Goal: Feedback & Contribution: Contribute content

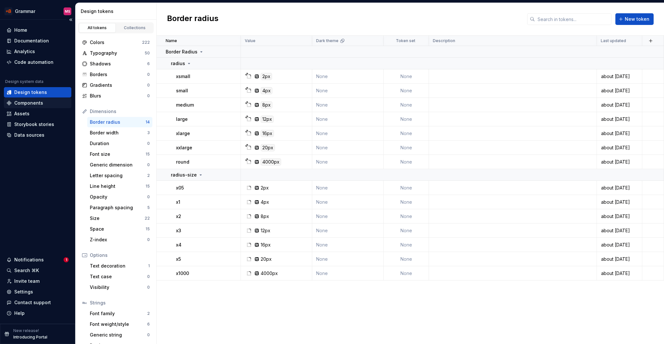
click at [41, 101] on div "Components" at bounding box center [28, 103] width 29 height 6
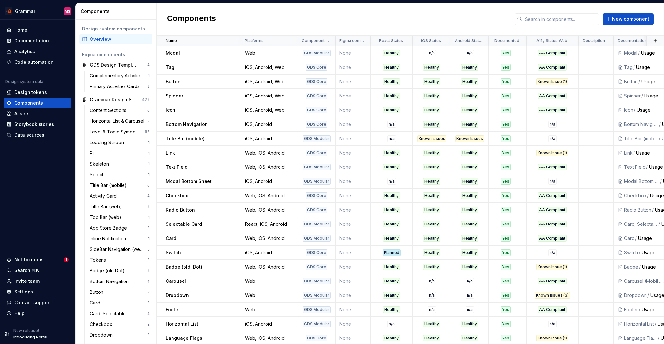
scroll to position [185, 0]
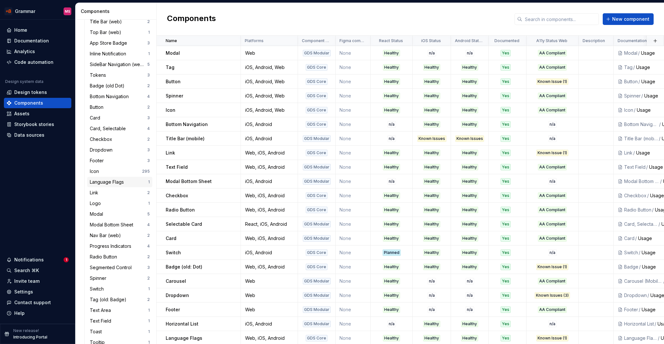
click at [119, 183] on div "Language Flags" at bounding box center [108, 182] width 37 height 6
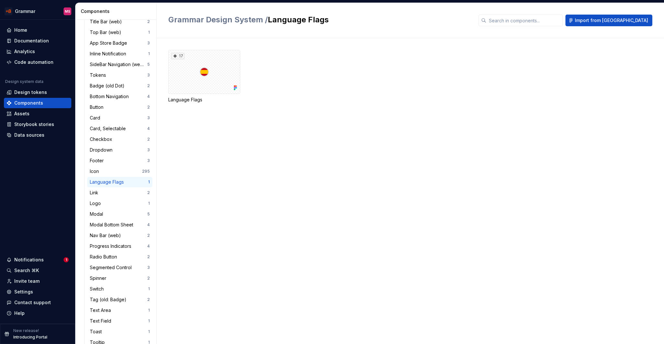
click at [132, 182] on div "Language Flags" at bounding box center [119, 182] width 58 height 6
click at [206, 84] on div "17" at bounding box center [204, 72] width 72 height 44
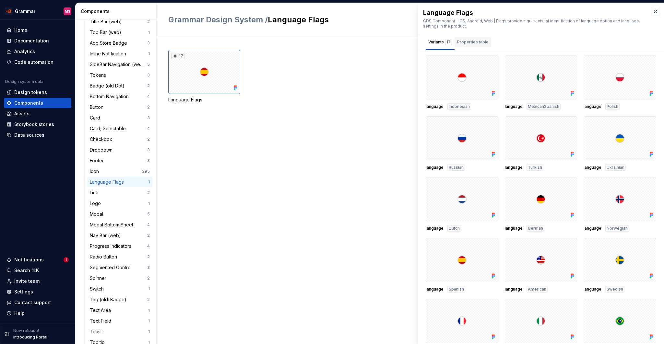
click at [463, 40] on div "Properties table" at bounding box center [472, 42] width 31 height 6
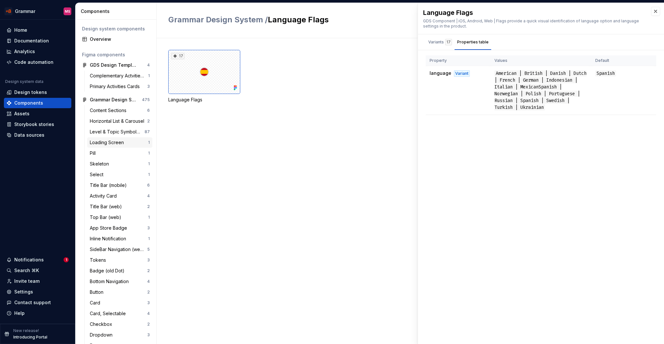
click at [128, 139] on div "Loading Screen" at bounding box center [119, 142] width 58 height 6
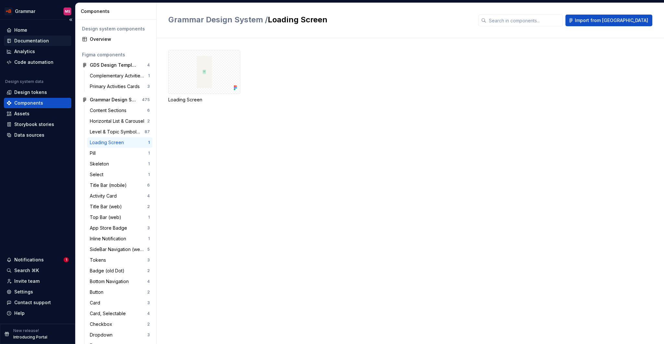
click at [36, 41] on div "Documentation" at bounding box center [31, 41] width 35 height 6
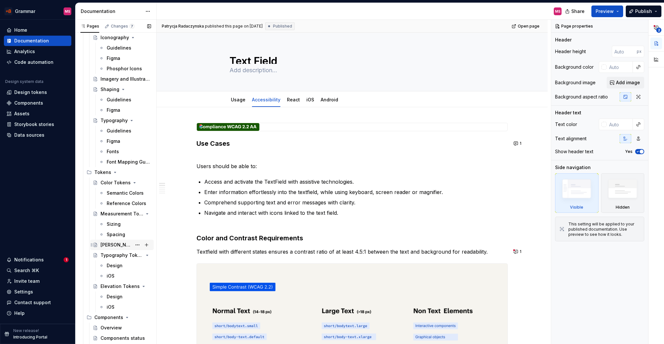
scroll to position [783, 0]
click at [118, 232] on div "Spacing" at bounding box center [116, 233] width 18 height 6
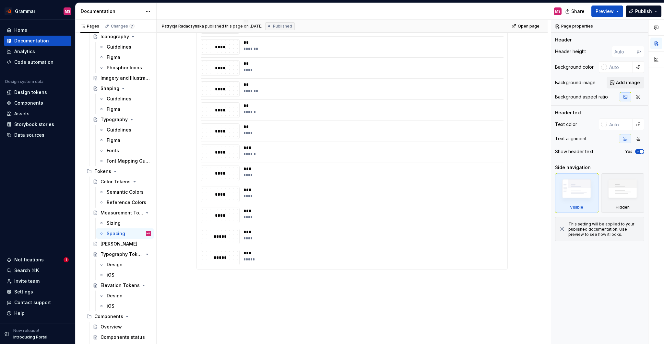
scroll to position [221, 0]
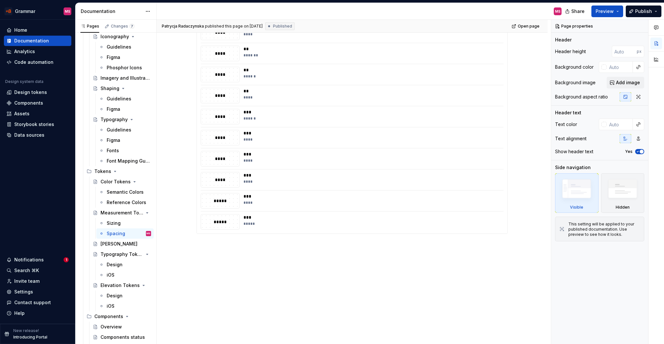
click at [245, 198] on div "***" at bounding box center [371, 196] width 256 height 6
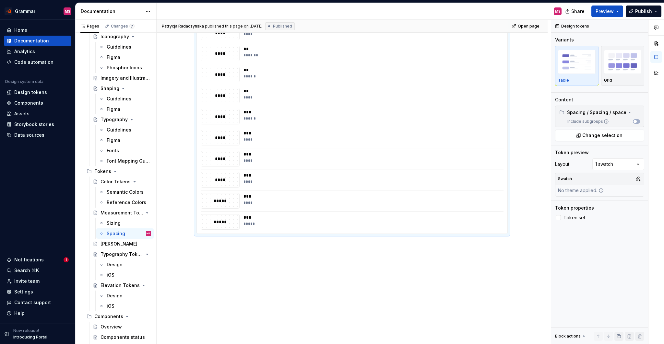
click at [222, 200] on div "*****" at bounding box center [220, 200] width 38 height 7
click at [257, 200] on div "****" at bounding box center [371, 202] width 256 height 5
click at [225, 180] on div "****" at bounding box center [220, 179] width 38 height 7
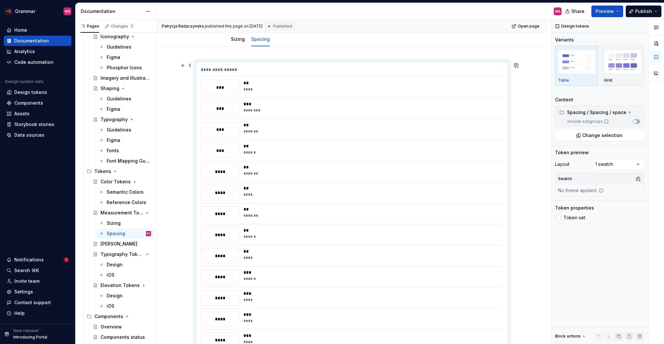
scroll to position [0, 0]
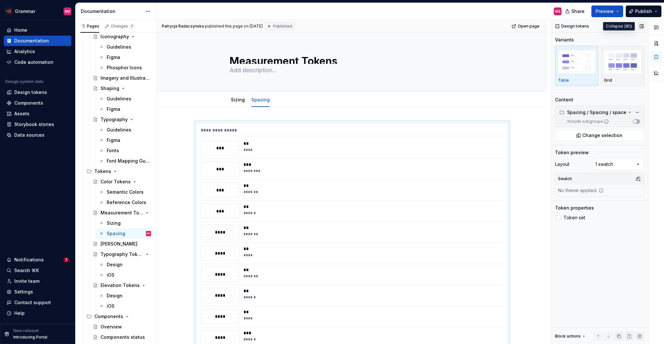
click at [640, 28] on button "button" at bounding box center [641, 26] width 9 height 9
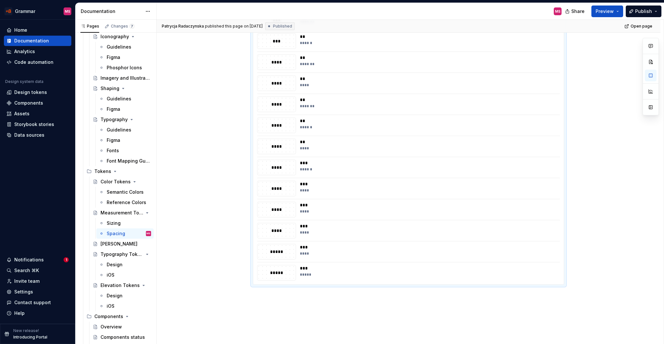
scroll to position [221, 0]
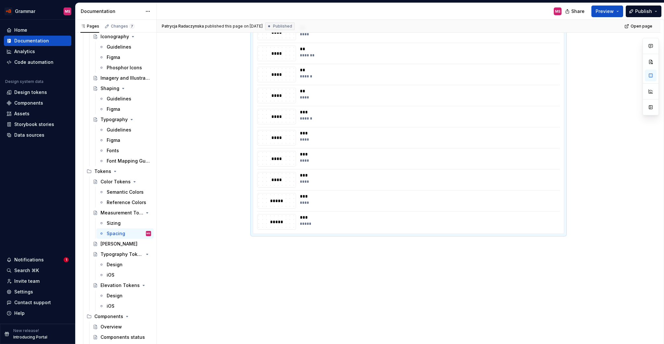
click at [279, 187] on div "****" at bounding box center [276, 179] width 38 height 15
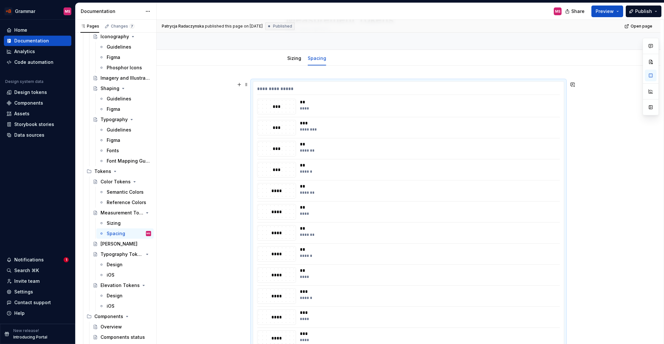
scroll to position [5, 0]
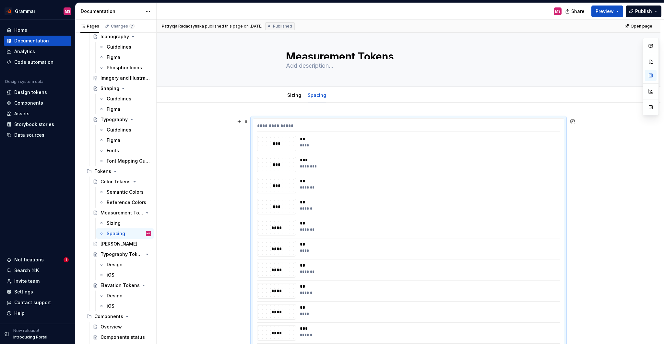
click at [266, 122] on div "**********" at bounding box center [408, 126] width 303 height 9
click at [287, 131] on div "**********" at bounding box center [408, 126] width 303 height 9
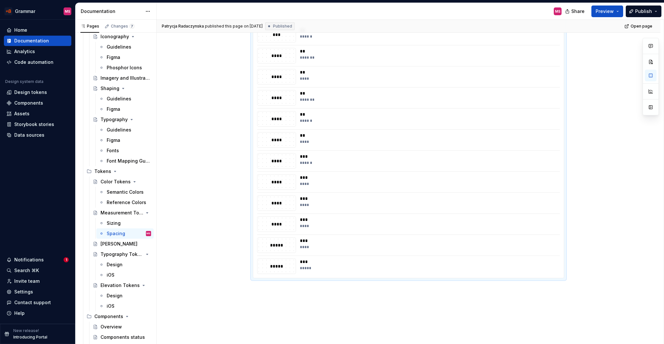
scroll to position [221, 0]
click at [277, 209] on div "**********" at bounding box center [408, 67] width 310 height 331
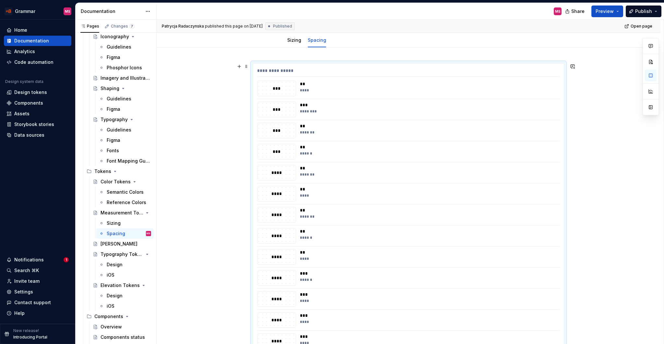
scroll to position [0, 0]
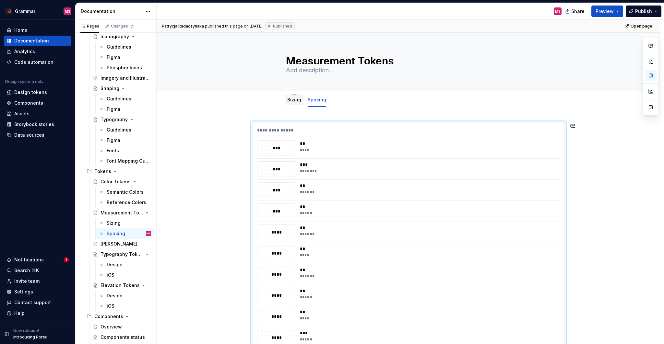
click at [293, 107] on div "**********" at bounding box center [410, 182] width 507 height 325
click at [294, 98] on link "Sizing" at bounding box center [294, 100] width 14 height 6
click at [294, 99] on link "Sizing" at bounding box center [294, 100] width 14 height 6
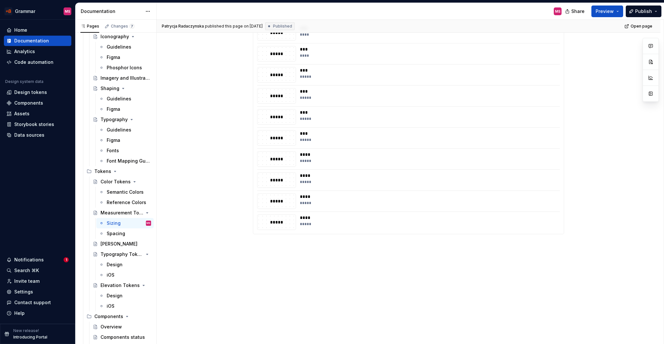
scroll to position [368, 0]
click at [280, 204] on div "*****" at bounding box center [276, 200] width 38 height 7
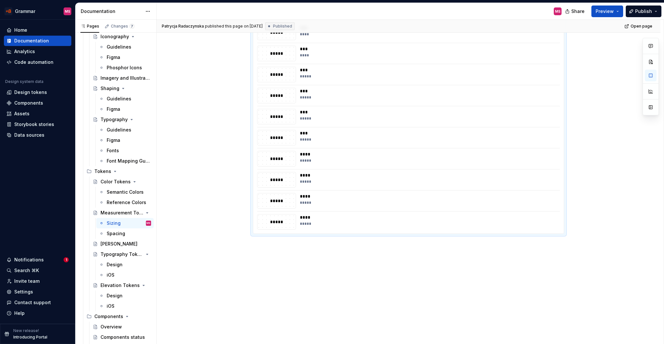
click at [280, 204] on div "*****" at bounding box center [276, 200] width 38 height 7
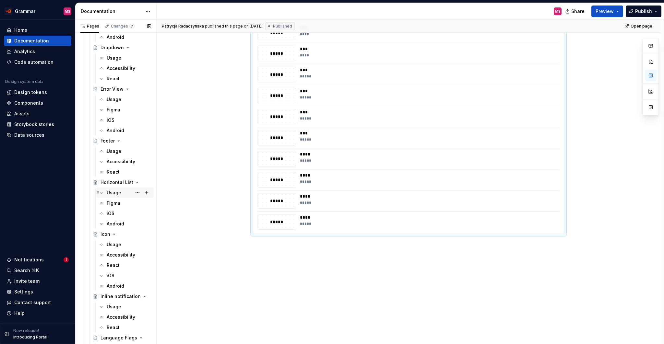
scroll to position [1680, 0]
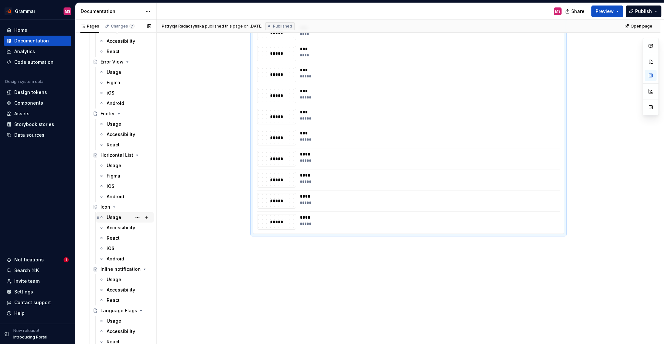
click at [117, 219] on div "Usage" at bounding box center [114, 217] width 15 height 6
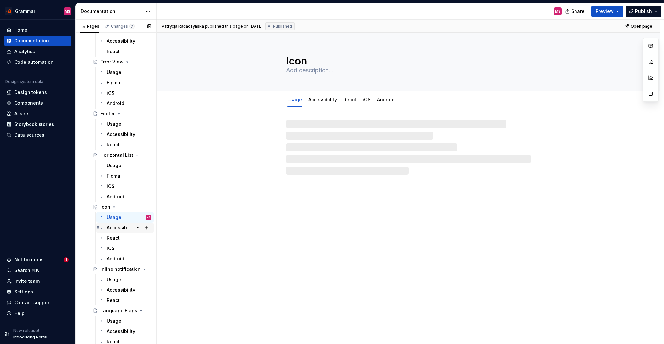
click at [118, 230] on div "Accessibility" at bounding box center [119, 228] width 25 height 6
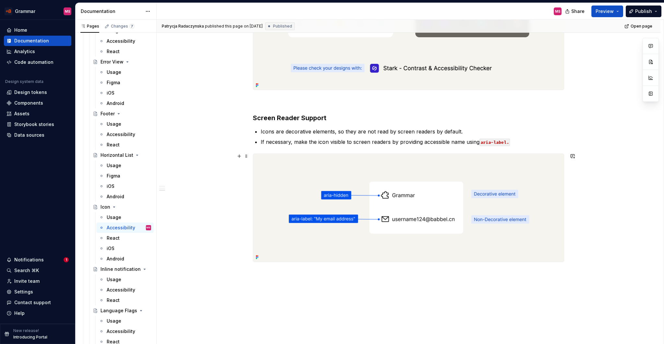
scroll to position [581, 0]
click at [510, 143] on p "If necessary, make the icon visible to screen readers by providing accessible n…" at bounding box center [412, 143] width 303 height 8
type textarea "*"
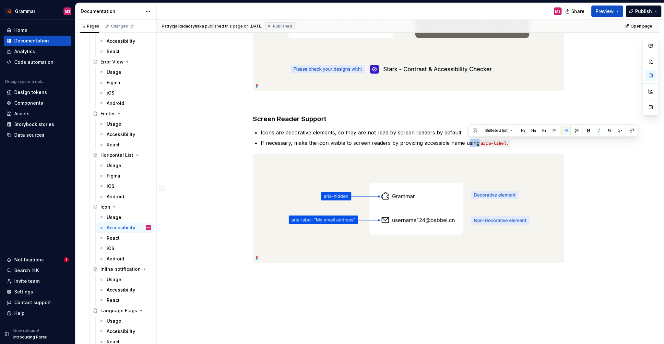
copy p "sing"
click at [529, 143] on p "If necessary, make the icon visible to screen readers by providing accessible n…" at bounding box center [412, 143] width 303 height 8
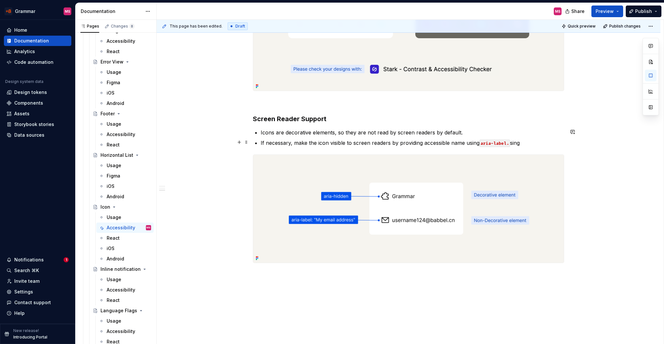
click at [509, 141] on code "aria-label." at bounding box center [494, 143] width 30 height 7
click at [486, 142] on code "aria-label" at bounding box center [493, 143] width 28 height 7
copy code "aria"
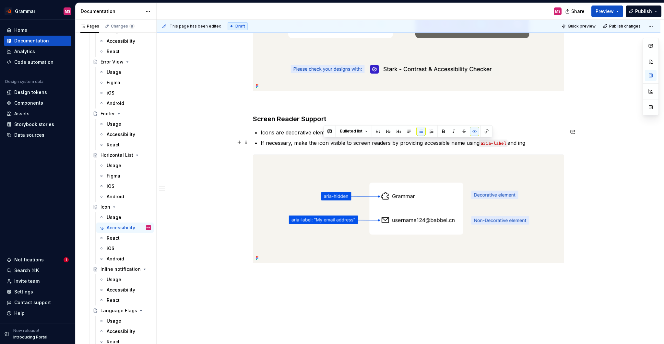
click at [525, 142] on p "If necessary, make the icon visible to screen readers by providing accessible n…" at bounding box center [412, 143] width 303 height 8
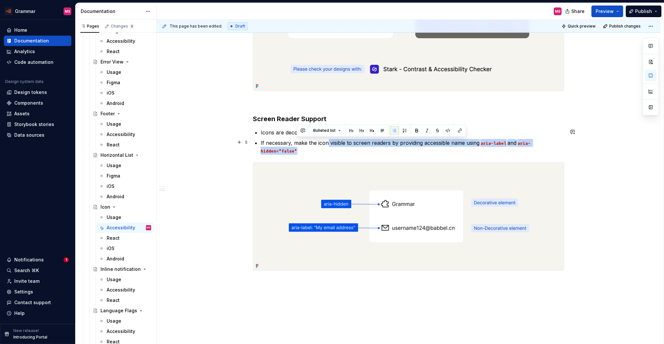
drag, startPoint x: 303, startPoint y: 149, endPoint x: 327, endPoint y: 143, distance: 24.4
click at [327, 143] on p "If necessary, make the icon visible to screen readers by providing accessible n…" at bounding box center [412, 147] width 303 height 16
click at [470, 150] on p "If necessary, make the icon visible to screen readers by providing accessible n…" at bounding box center [412, 147] width 303 height 16
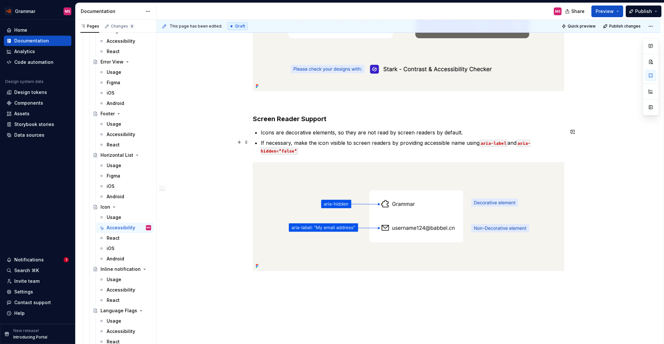
click at [507, 142] on code "aria-label" at bounding box center [493, 143] width 28 height 7
click at [505, 149] on p "If necessary, make the icon visible to screen readers by providing accessible n…" at bounding box center [412, 147] width 303 height 16
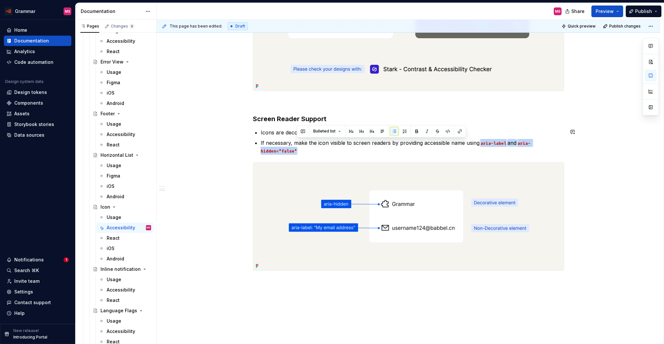
drag, startPoint x: 475, startPoint y: 151, endPoint x: 481, endPoint y: 144, distance: 9.4
click at [481, 144] on p "If necessary, make the icon visible to screen readers by providing accessible n…" at bounding box center [412, 147] width 303 height 16
copy p "aria-label and aria-hidden="false""
click at [636, 12] on span "Publish" at bounding box center [643, 11] width 17 height 6
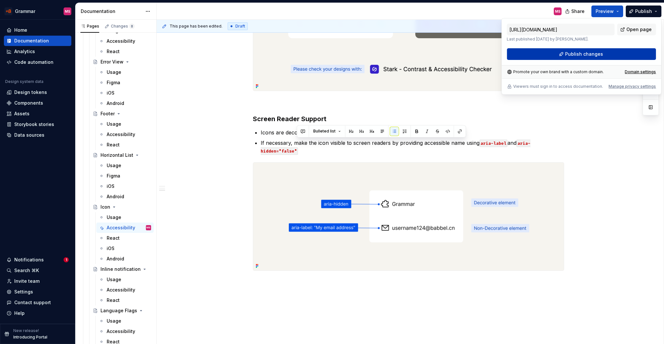
click at [586, 53] on span "Publish changes" at bounding box center [584, 54] width 38 height 6
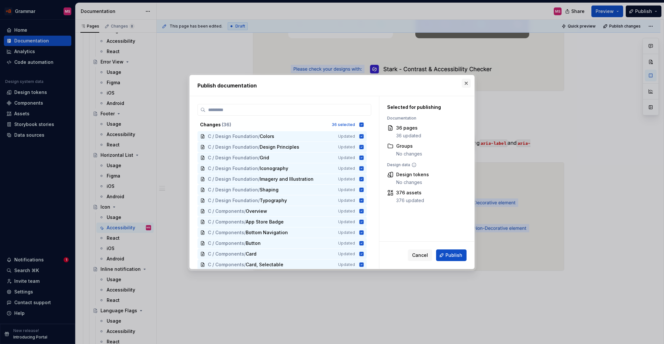
click at [467, 83] on button "button" at bounding box center [465, 83] width 9 height 9
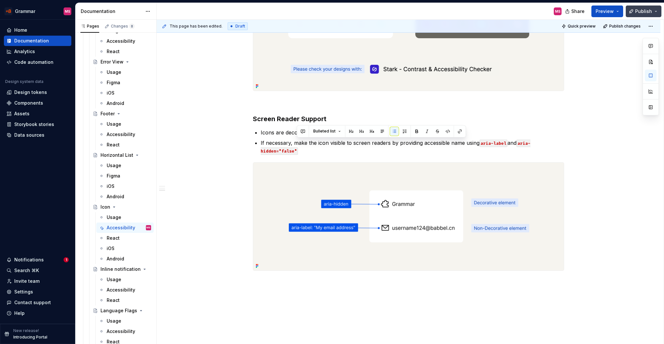
click at [645, 12] on span "Publish" at bounding box center [643, 11] width 17 height 6
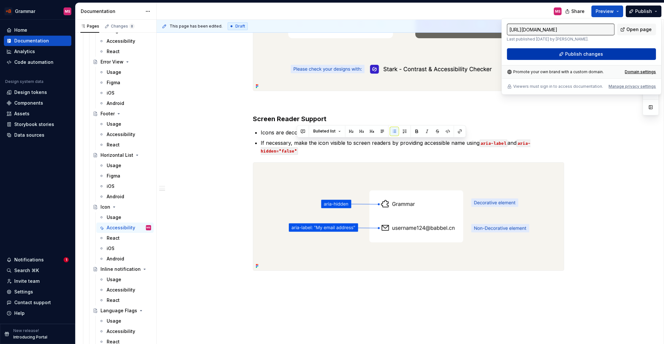
click at [612, 52] on button "Publish changes" at bounding box center [580, 54] width 149 height 12
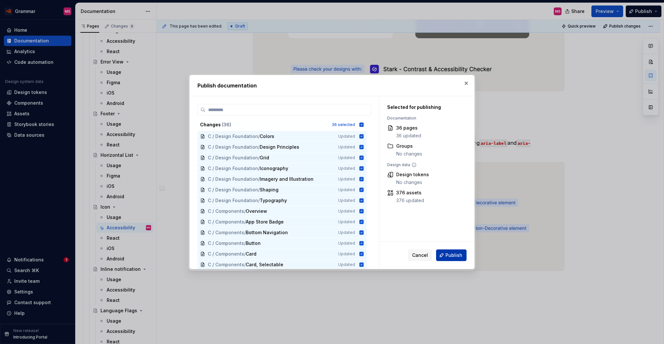
click at [445, 255] on button "Publish" at bounding box center [451, 256] width 30 height 12
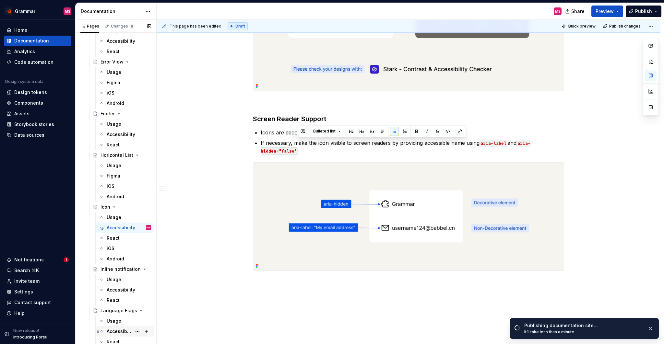
scroll to position [1724, 0]
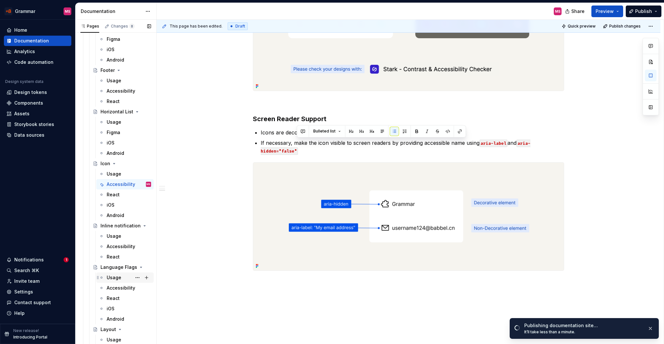
click at [116, 278] on div "Usage" at bounding box center [114, 277] width 15 height 6
click at [118, 287] on div "Accessibility" at bounding box center [119, 288] width 25 height 6
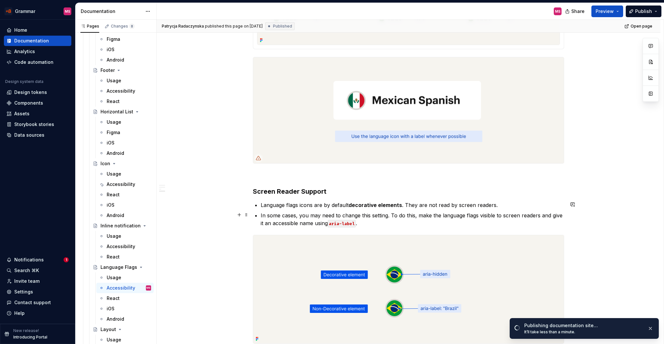
scroll to position [625, 0]
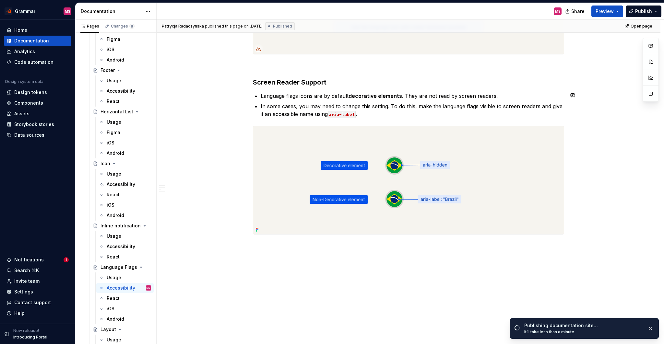
click at [402, 114] on p "In some cases, you may need to change this setting. To do this, make the langua…" at bounding box center [412, 110] width 303 height 16
drag, startPoint x: 367, startPoint y: 115, endPoint x: 331, endPoint y: 114, distance: 36.0
click at [331, 114] on p "In some cases, you may need to change this setting. To do this, make the langua…" at bounding box center [412, 110] width 303 height 16
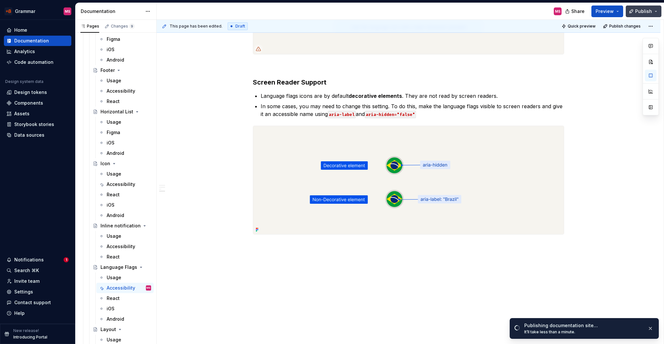
drag, startPoint x: 638, startPoint y: 14, endPoint x: 634, endPoint y: 16, distance: 4.5
click at [638, 14] on span "Publish" at bounding box center [643, 11] width 17 height 6
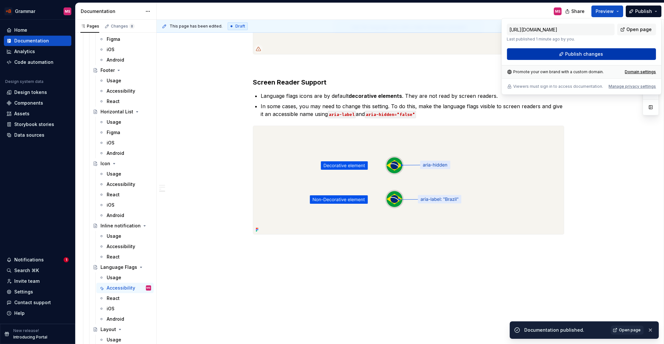
click at [592, 54] on span "Publish changes" at bounding box center [584, 54] width 38 height 6
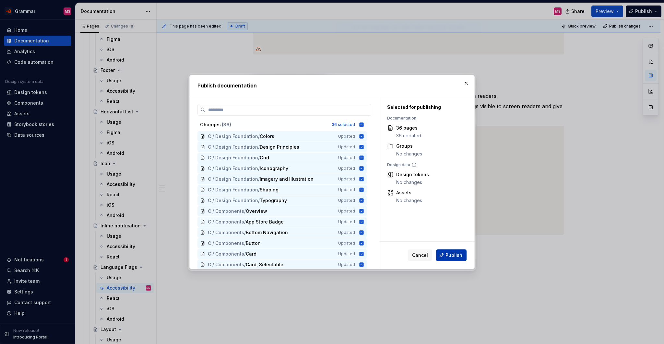
click at [450, 258] on span "Publish" at bounding box center [453, 255] width 17 height 6
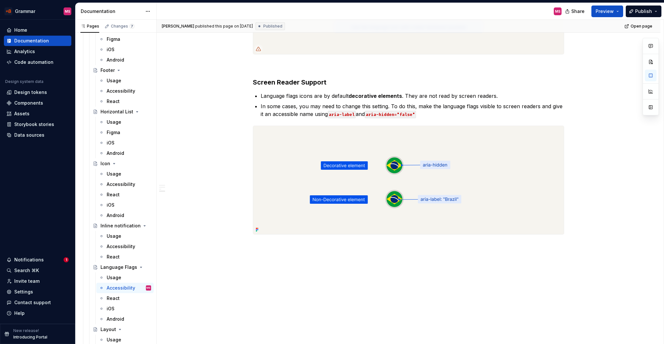
type textarea "*"
